Goal: Information Seeking & Learning: Learn about a topic

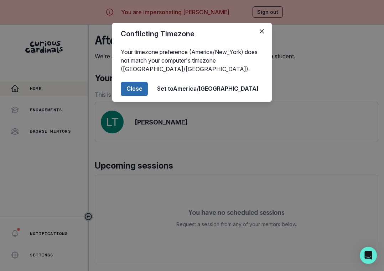
click at [148, 91] on button "Close" at bounding box center [134, 89] width 27 height 14
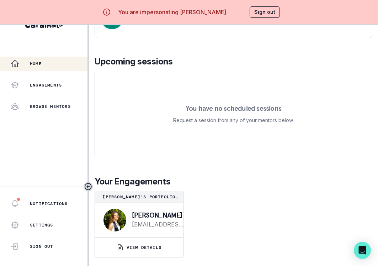
scroll to position [30, 0]
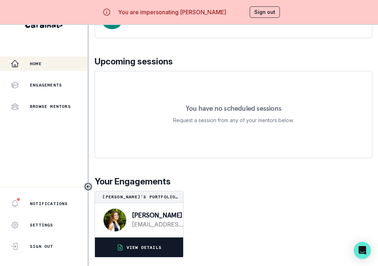
click at [158, 246] on p "VIEW DETAILS" at bounding box center [144, 248] width 35 height 6
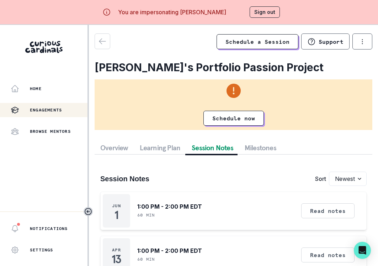
click at [207, 151] on button "Session Notes" at bounding box center [212, 147] width 53 height 13
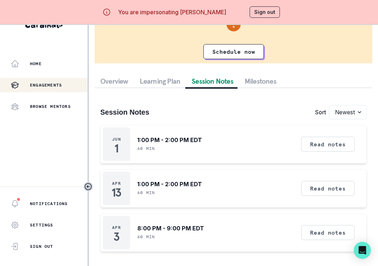
scroll to position [30, 0]
click at [321, 145] on button "Read notes" at bounding box center [327, 144] width 53 height 15
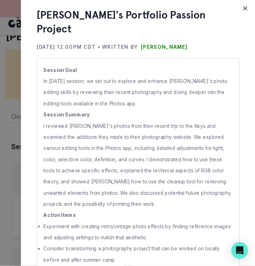
scroll to position [0, 0]
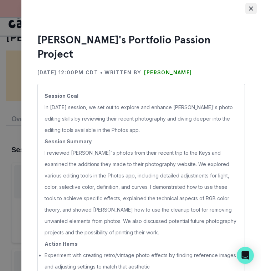
click at [249, 9] on icon "Close" at bounding box center [250, 8] width 4 height 4
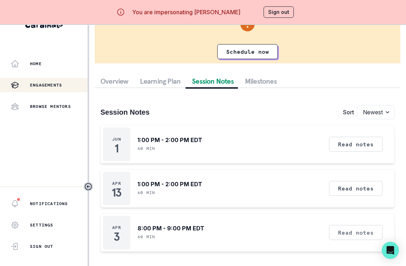
scroll to position [30, 0]
